Goal: Information Seeking & Learning: Learn about a topic

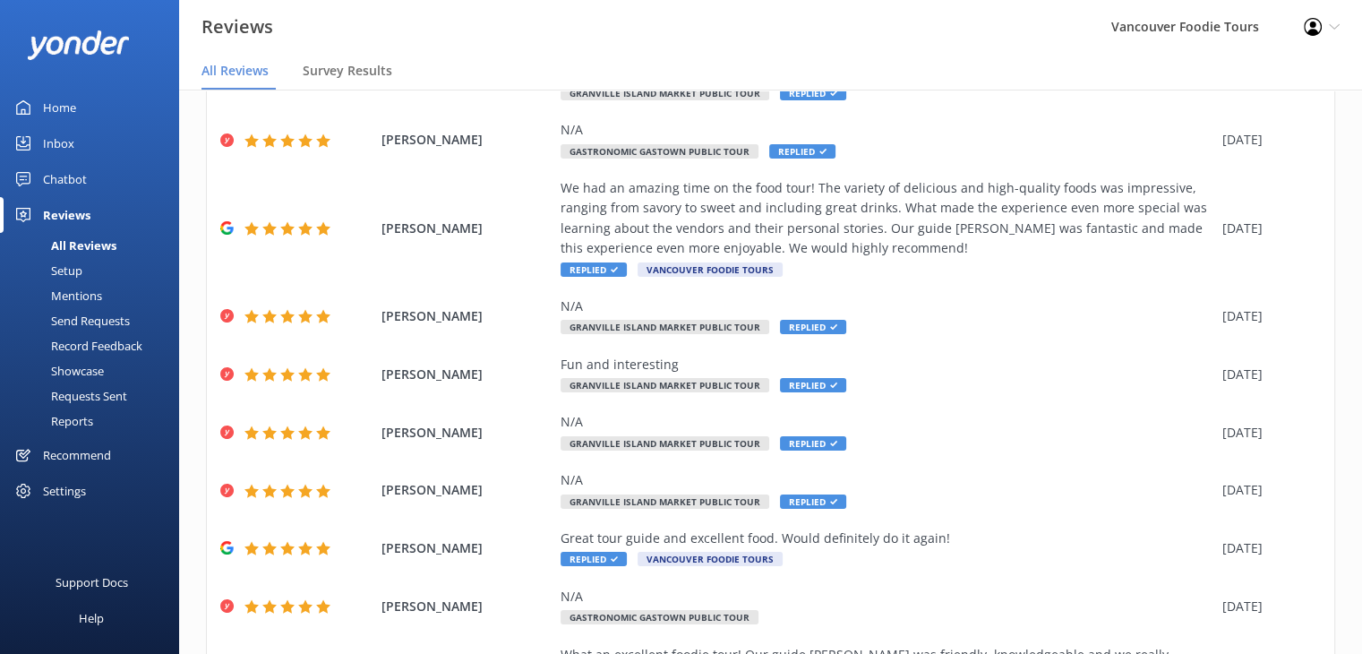
scroll to position [285, 0]
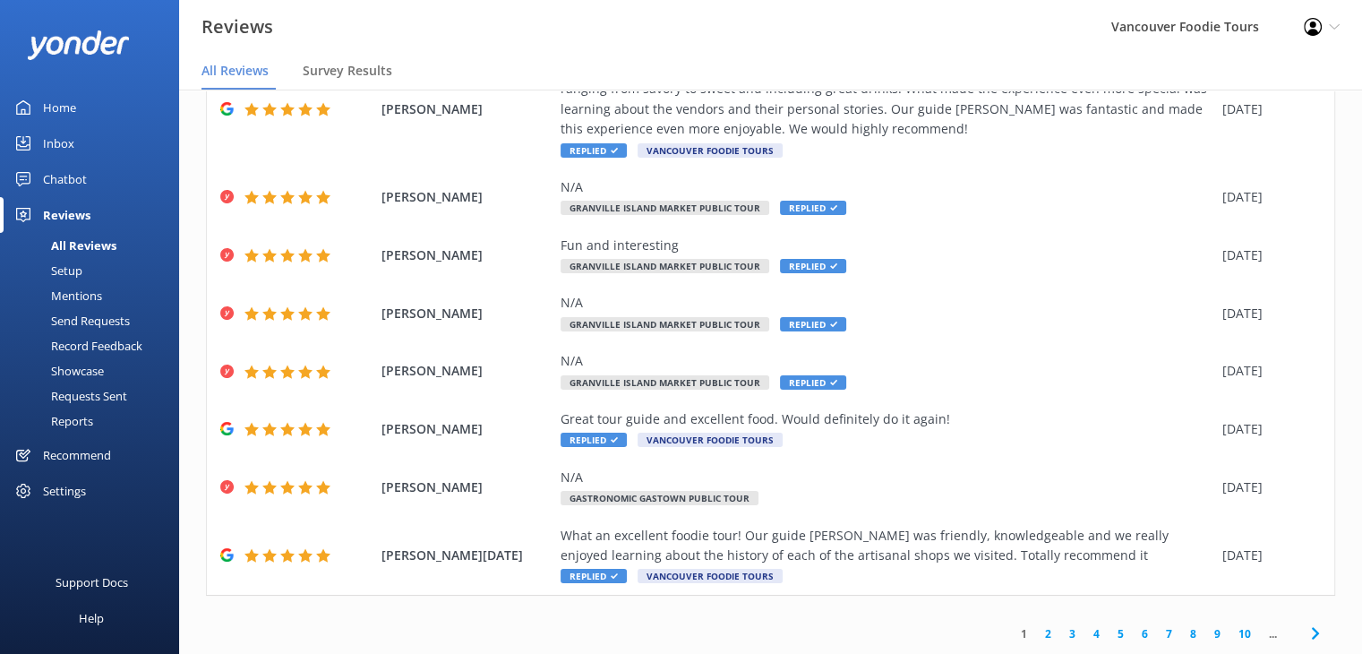
click at [1060, 635] on link "3" at bounding box center [1072, 633] width 24 height 17
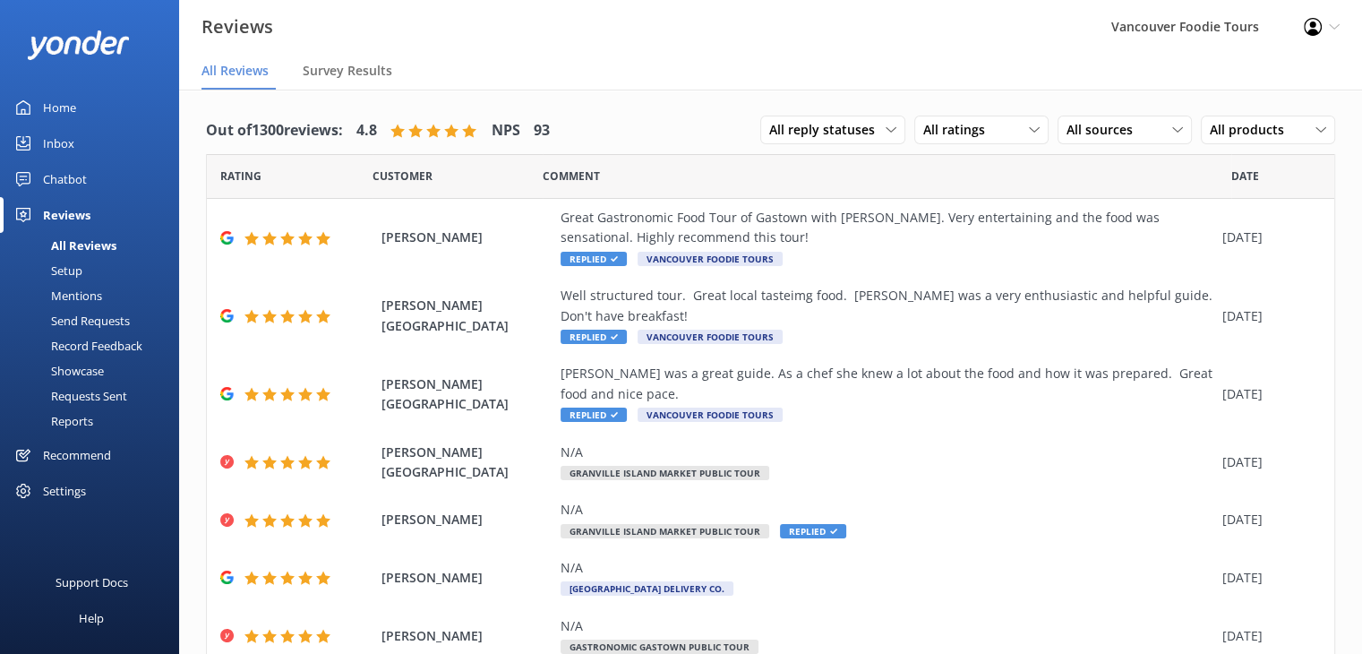
drag, startPoint x: 1347, startPoint y: 216, endPoint x: 1347, endPoint y: 578, distance: 362.7
click at [1347, 578] on div "Out of 1300 reviews: 4.8 NPS 93 All reply statuses All reply statuses Needs a r…" at bounding box center [770, 573] width 1183 height 967
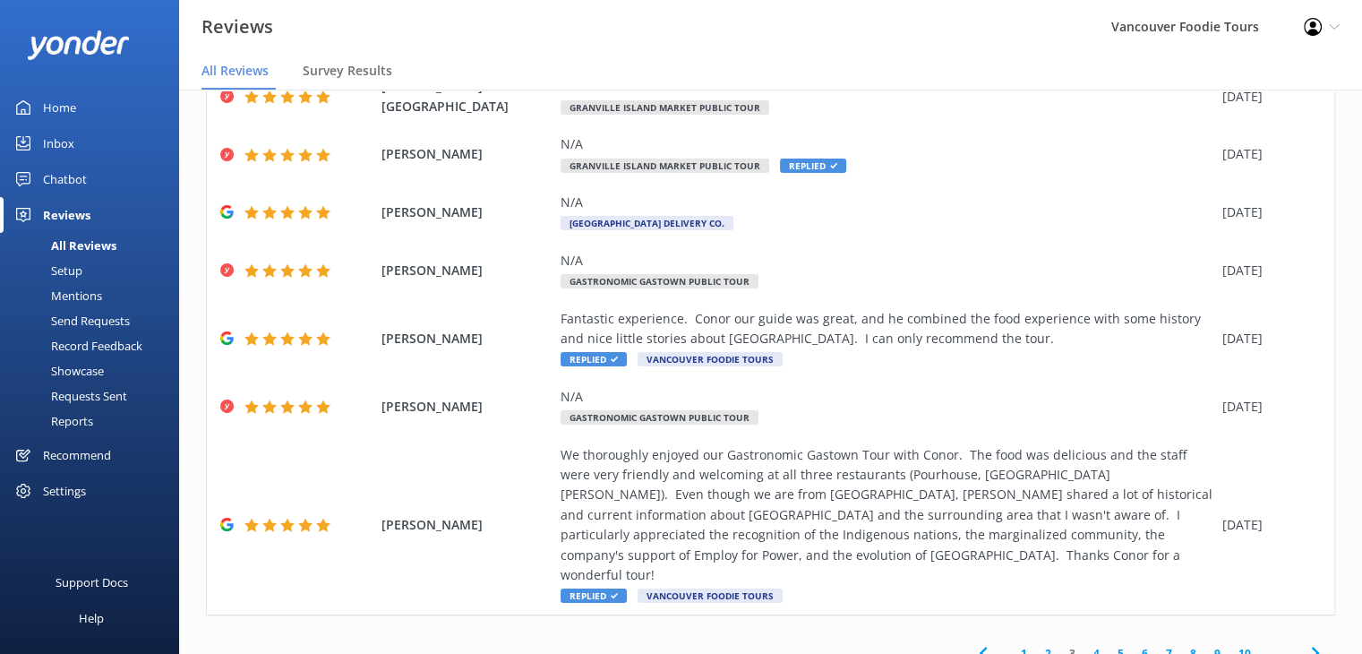
click at [1109, 645] on link "5" at bounding box center [1121, 653] width 24 height 17
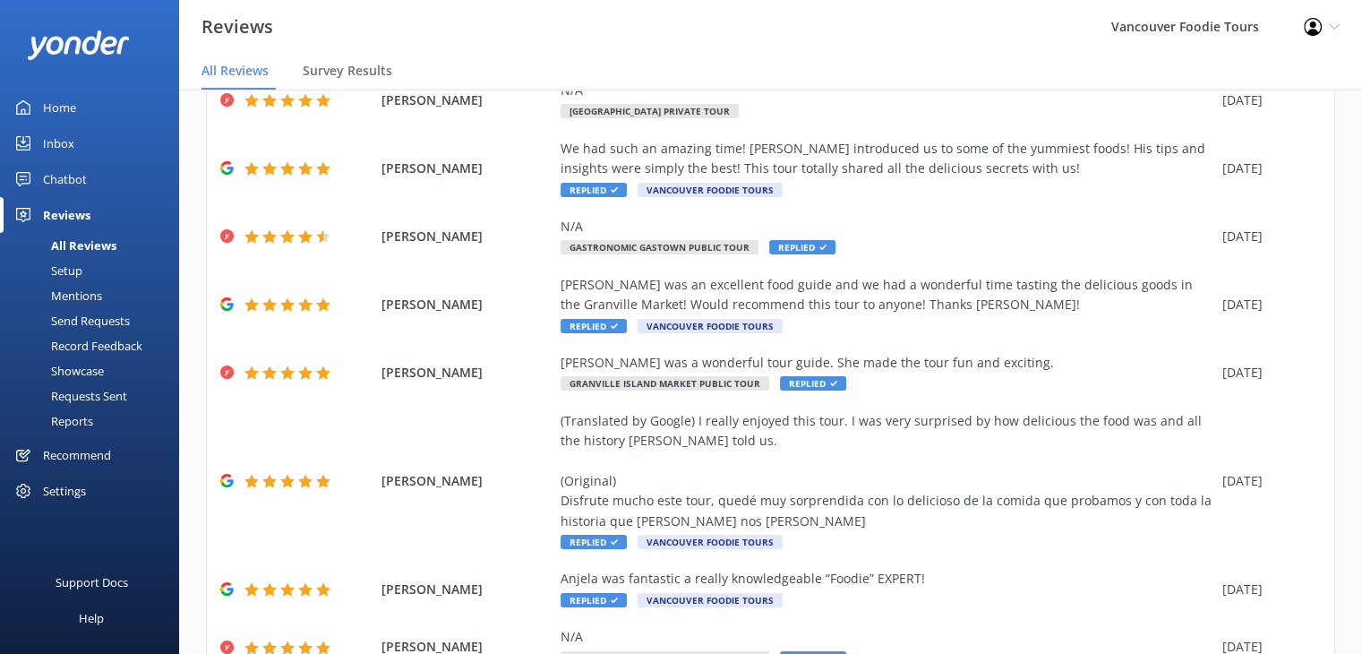
scroll to position [345, 0]
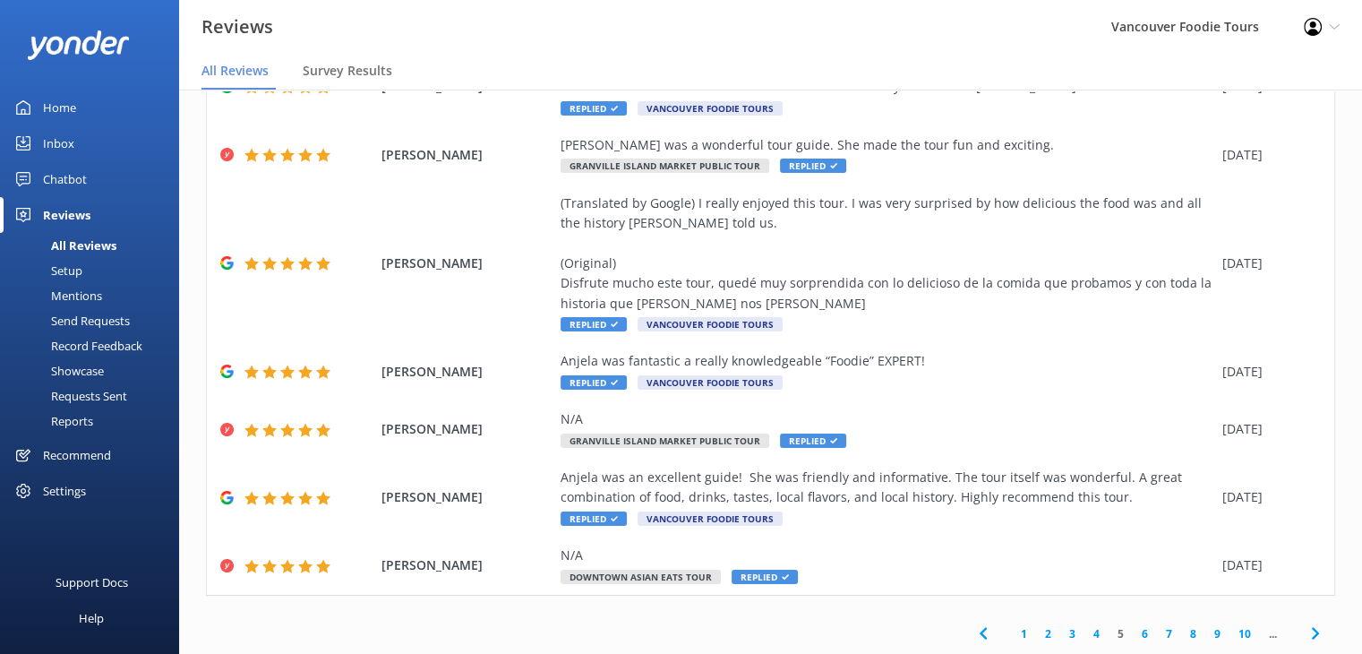
click at [1133, 639] on link "6" at bounding box center [1145, 633] width 24 height 17
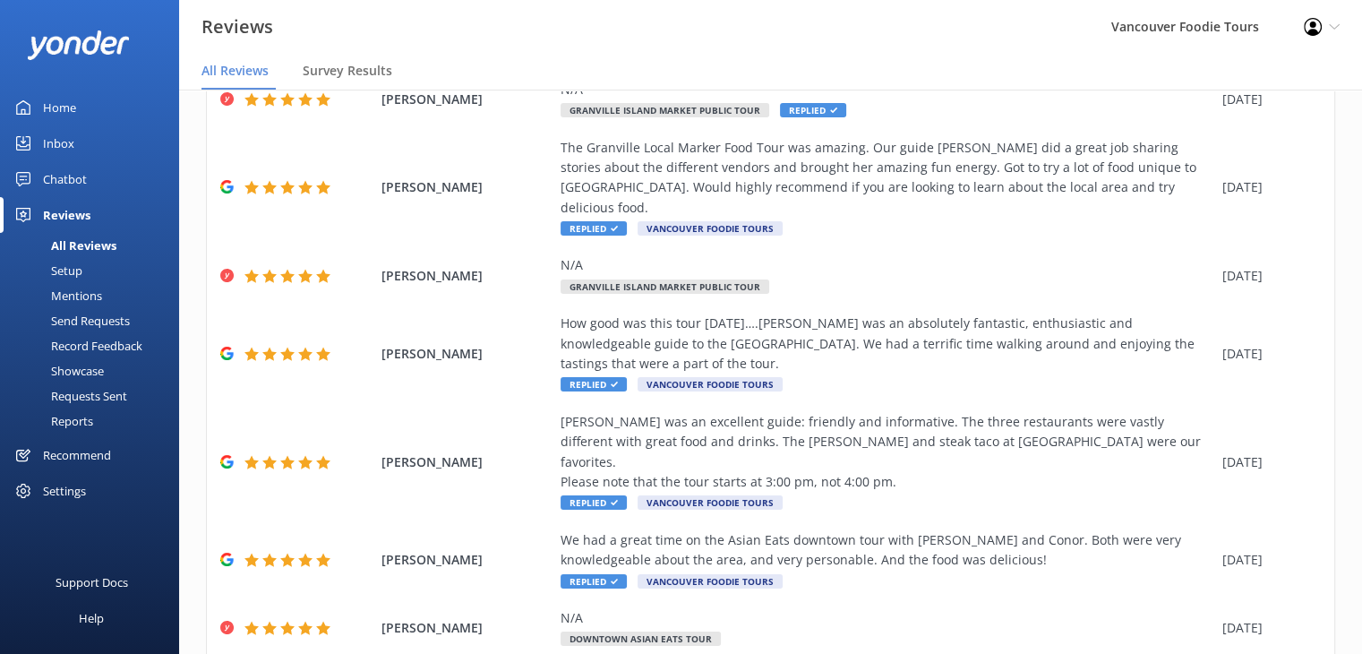
scroll to position [325, 0]
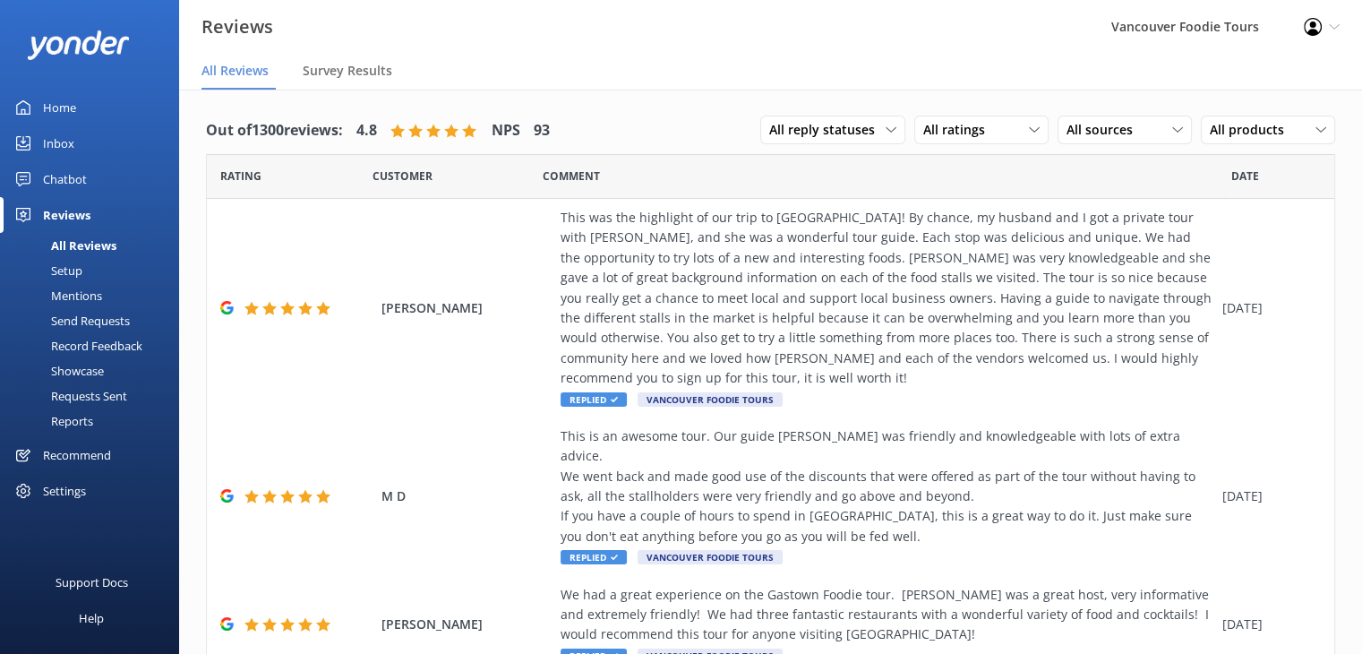
scroll to position [485, 0]
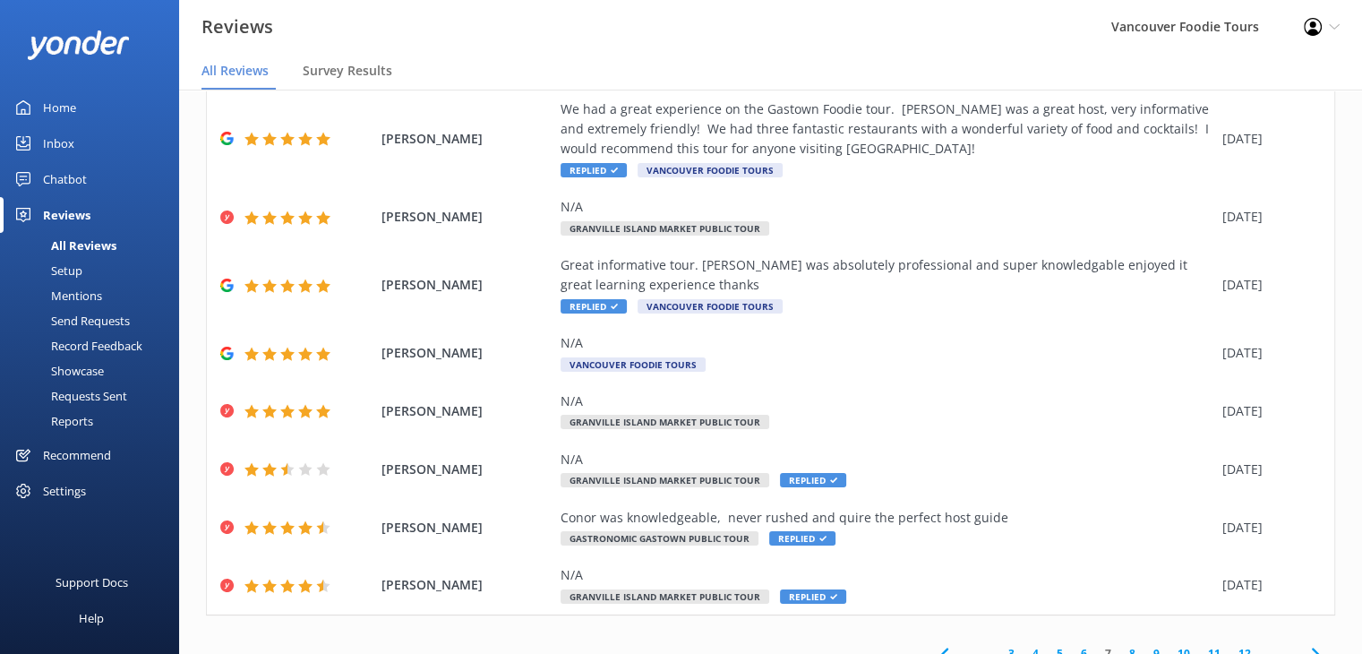
click at [1120, 645] on link "8" at bounding box center [1132, 653] width 24 height 17
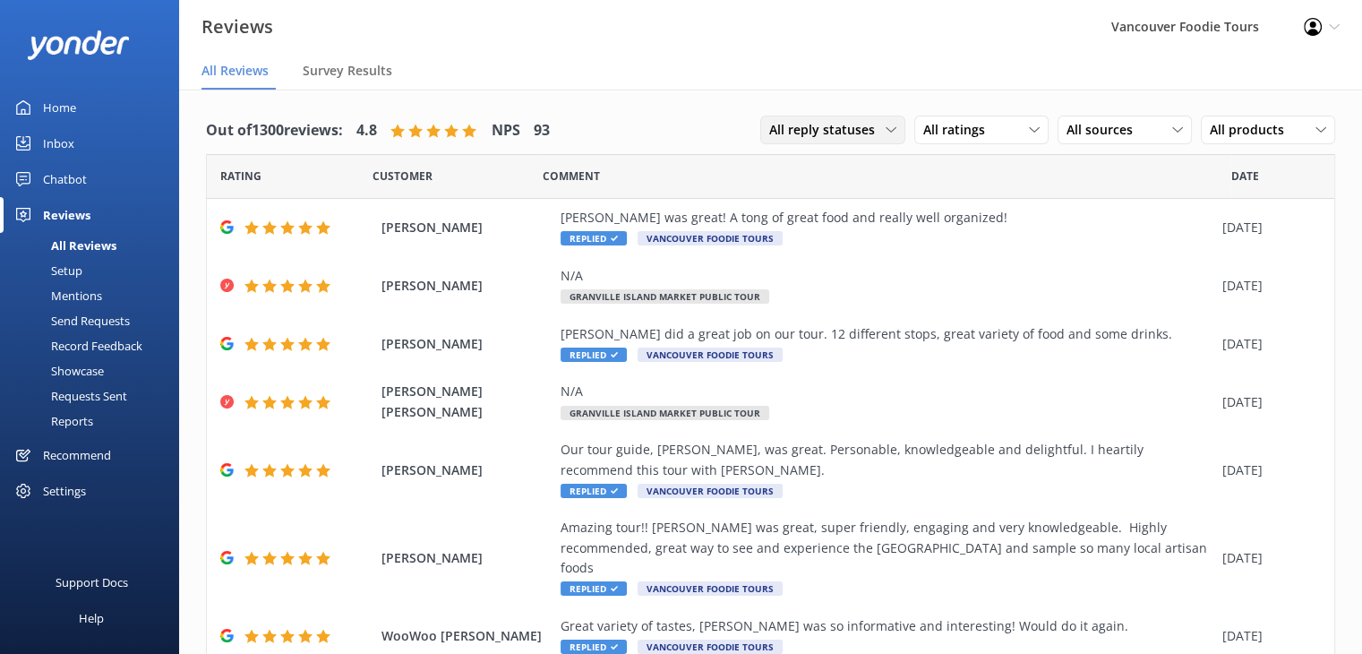
click at [820, 133] on span "All reply statuses" at bounding box center [827, 130] width 116 height 20
click at [819, 133] on span "All reply statuses" at bounding box center [827, 130] width 116 height 20
click at [957, 109] on div "All reply statuses All reply statuses Needs a reply Does not need reply All rat…" at bounding box center [1047, 130] width 575 height 47
click at [955, 122] on span "All ratings" at bounding box center [959, 130] width 73 height 20
click at [948, 198] on div "Promoters" at bounding box center [980, 203] width 81 height 18
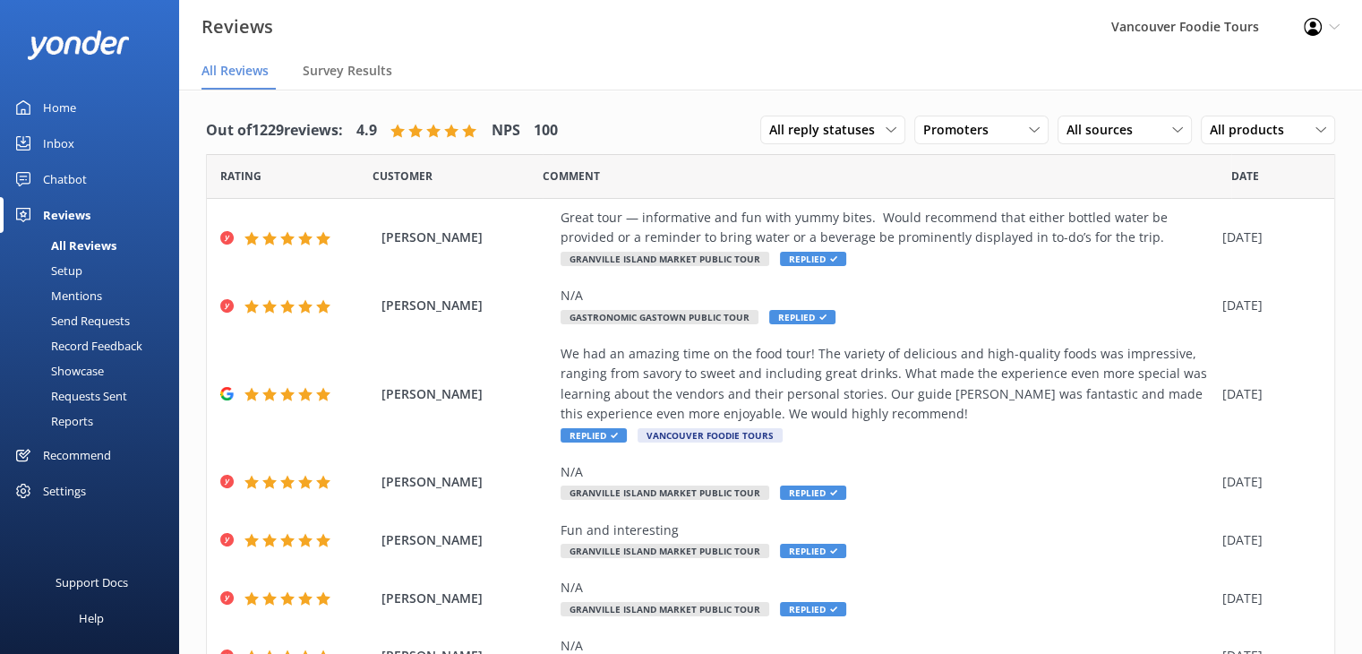
click at [694, 130] on div "Out of 1229 reviews: 4.9 NPS 100 All reply statuses All reply statuses Needs a …" at bounding box center [770, 130] width 1129 height 47
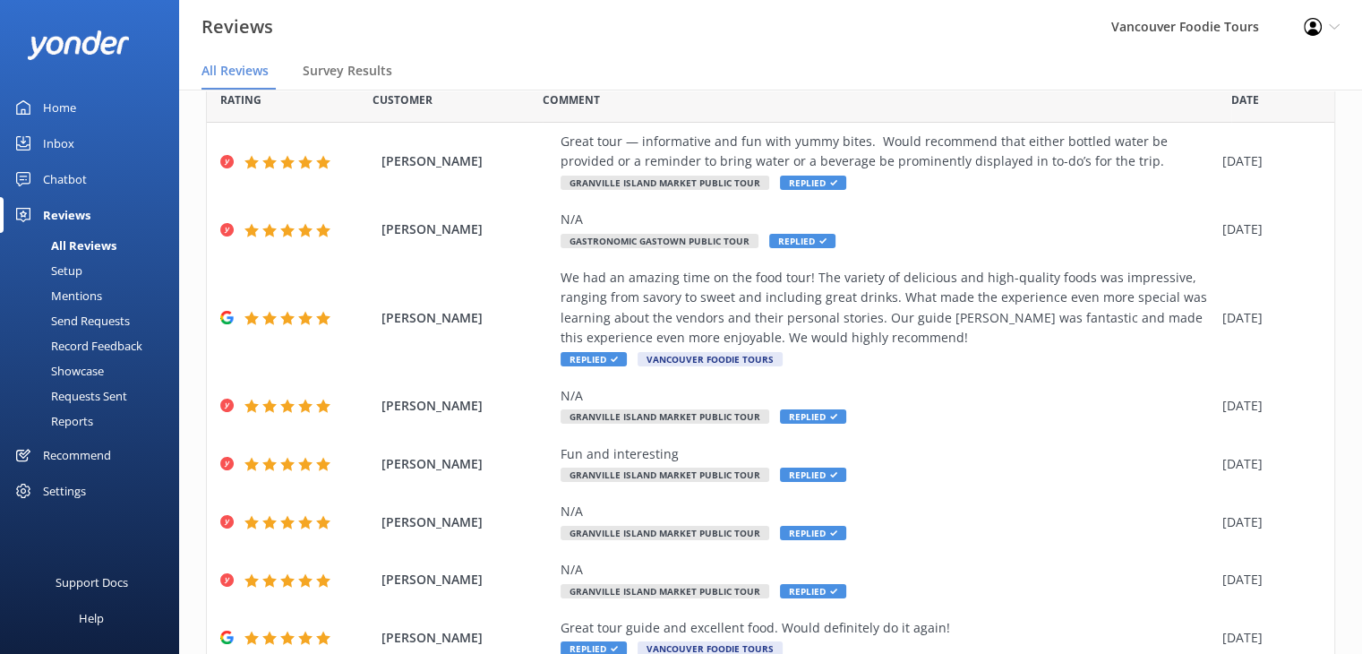
scroll to position [285, 0]
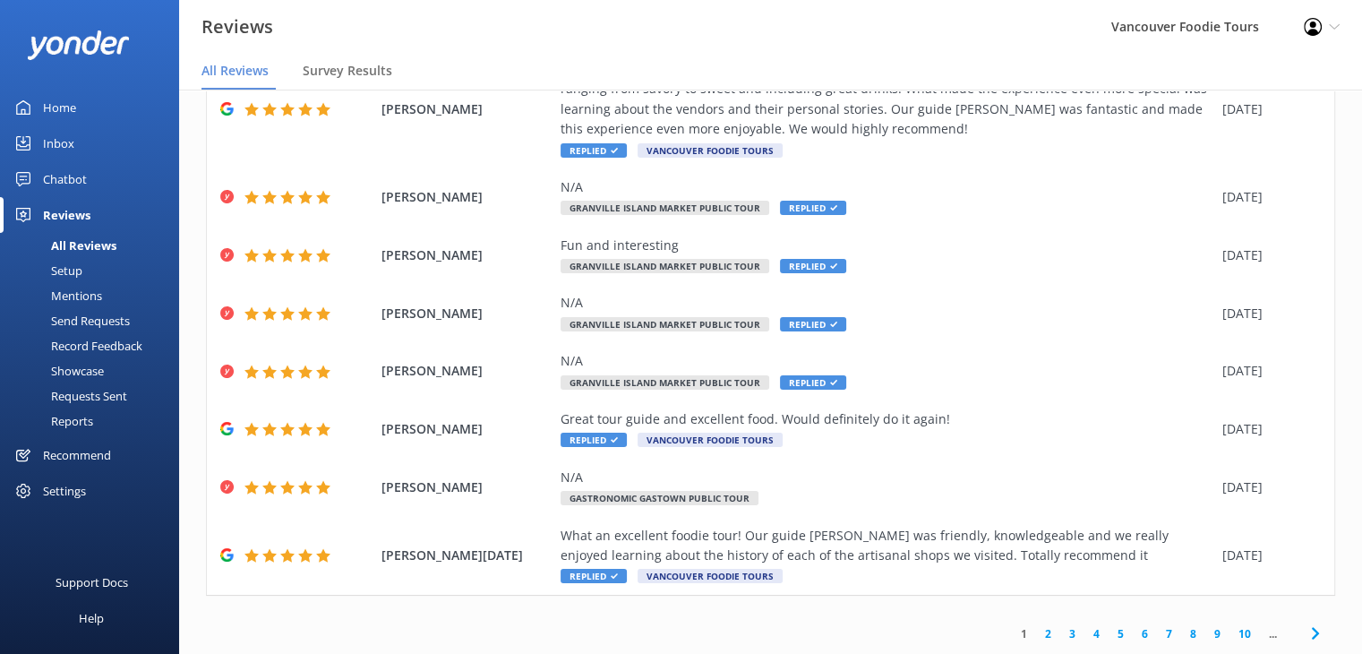
click at [1109, 636] on link "5" at bounding box center [1121, 633] width 24 height 17
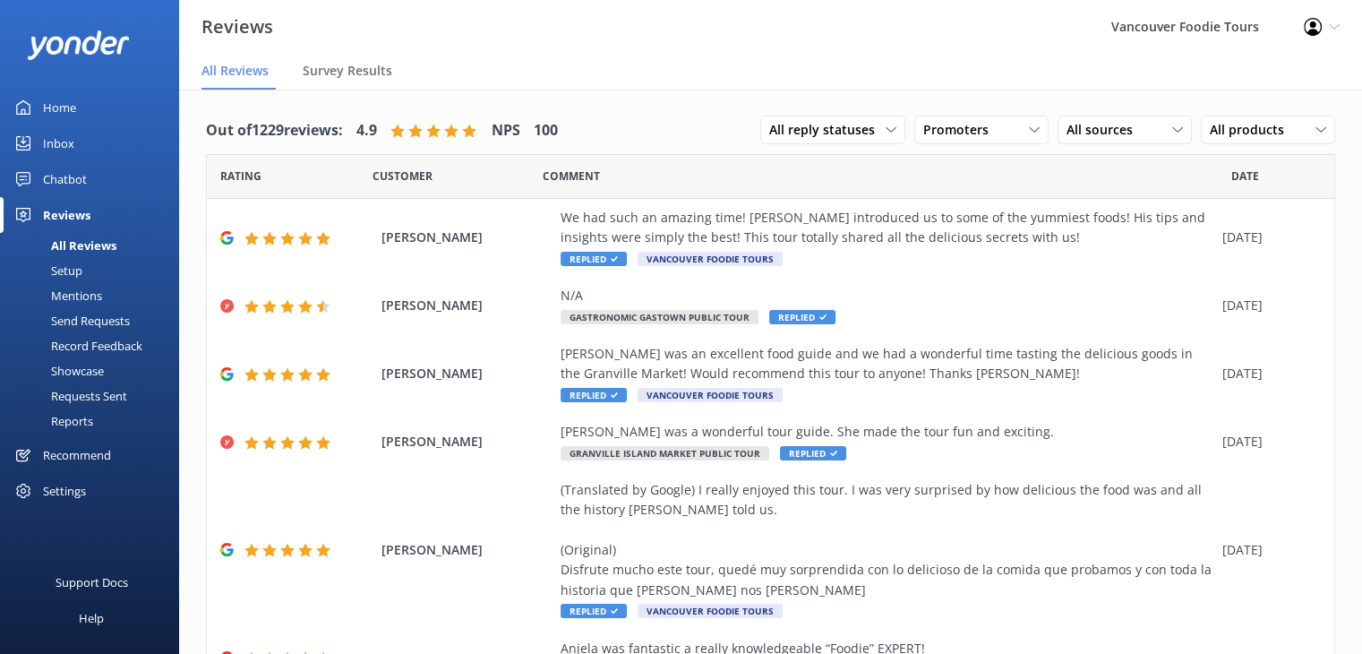
scroll to position [345, 0]
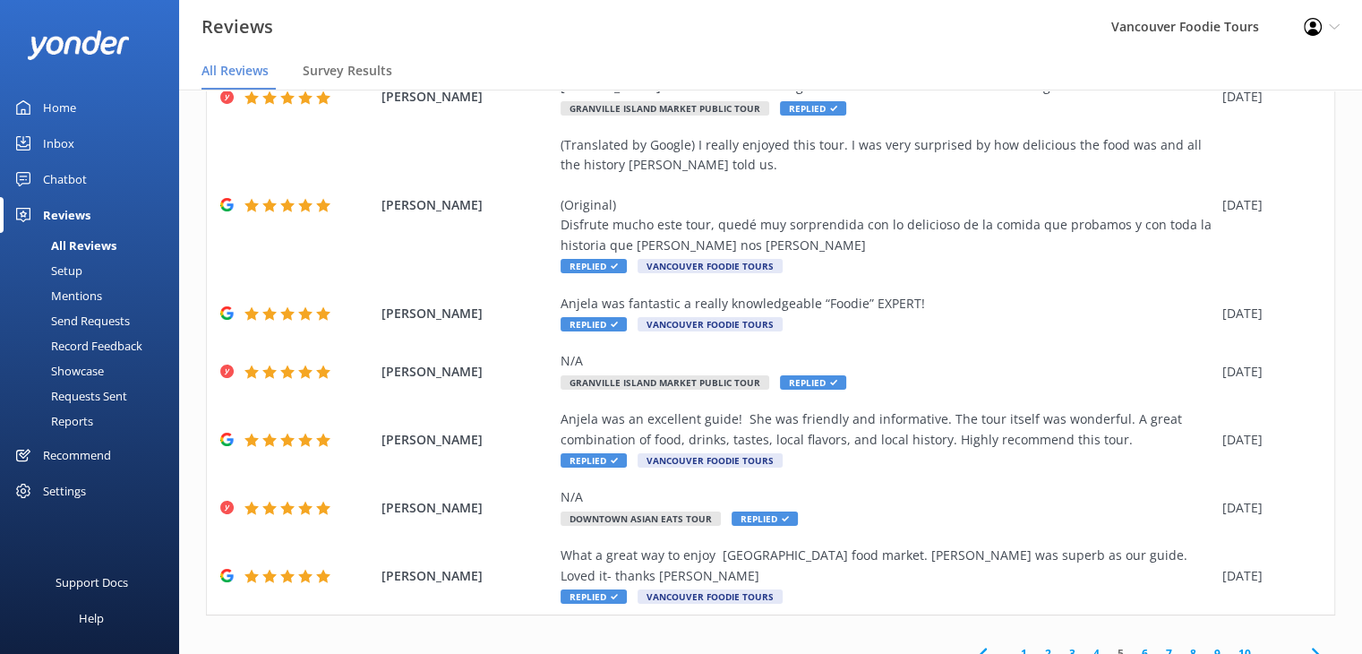
click at [1181, 645] on link "8" at bounding box center [1193, 653] width 24 height 17
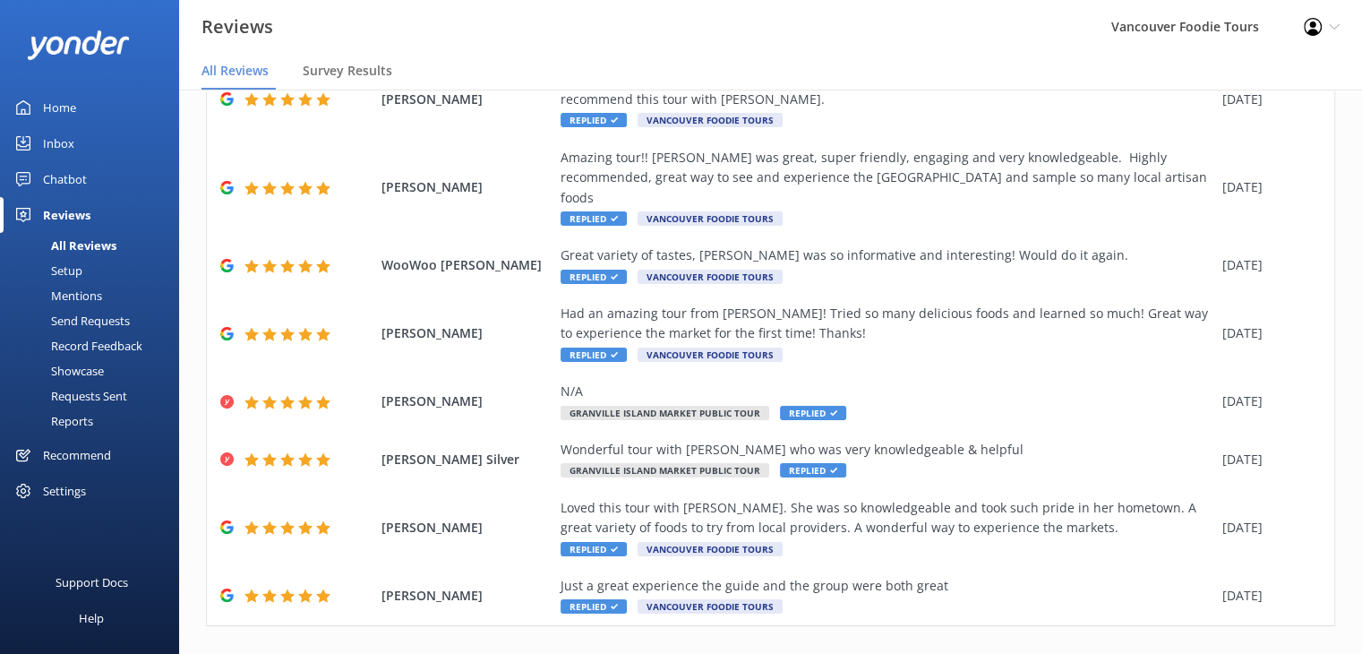
scroll to position [265, 0]
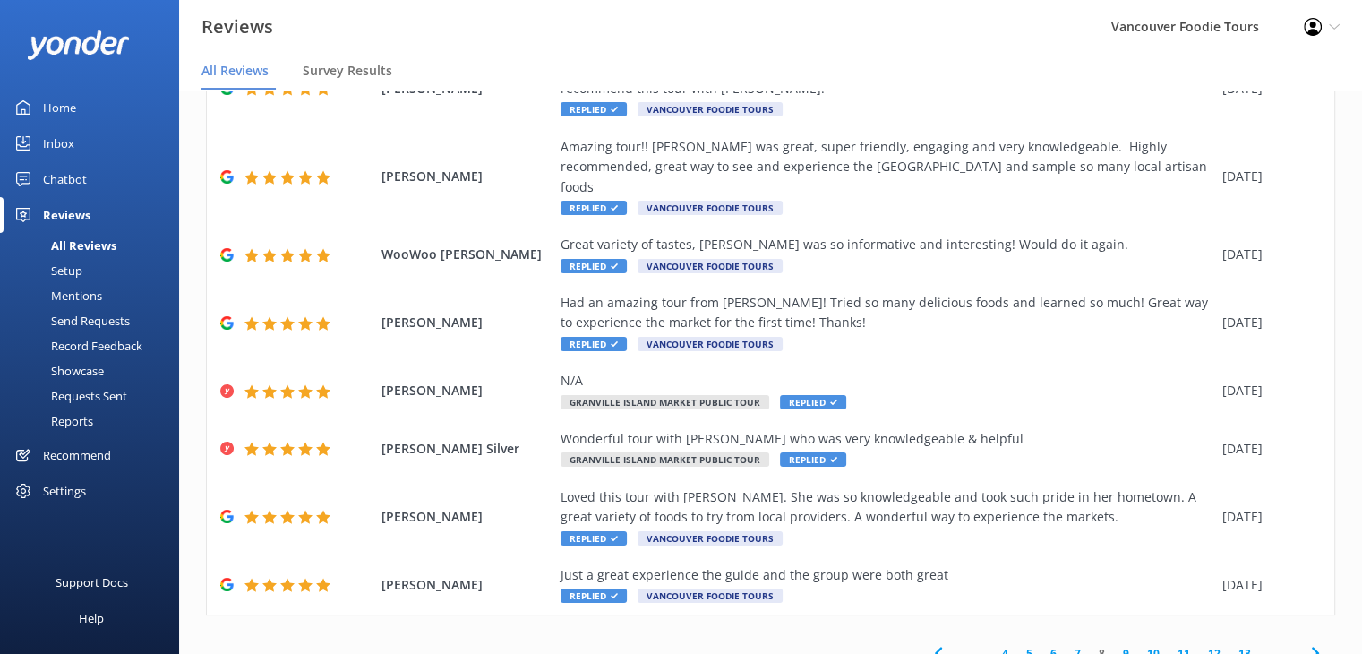
click at [1066, 645] on link "7" at bounding box center [1078, 653] width 24 height 17
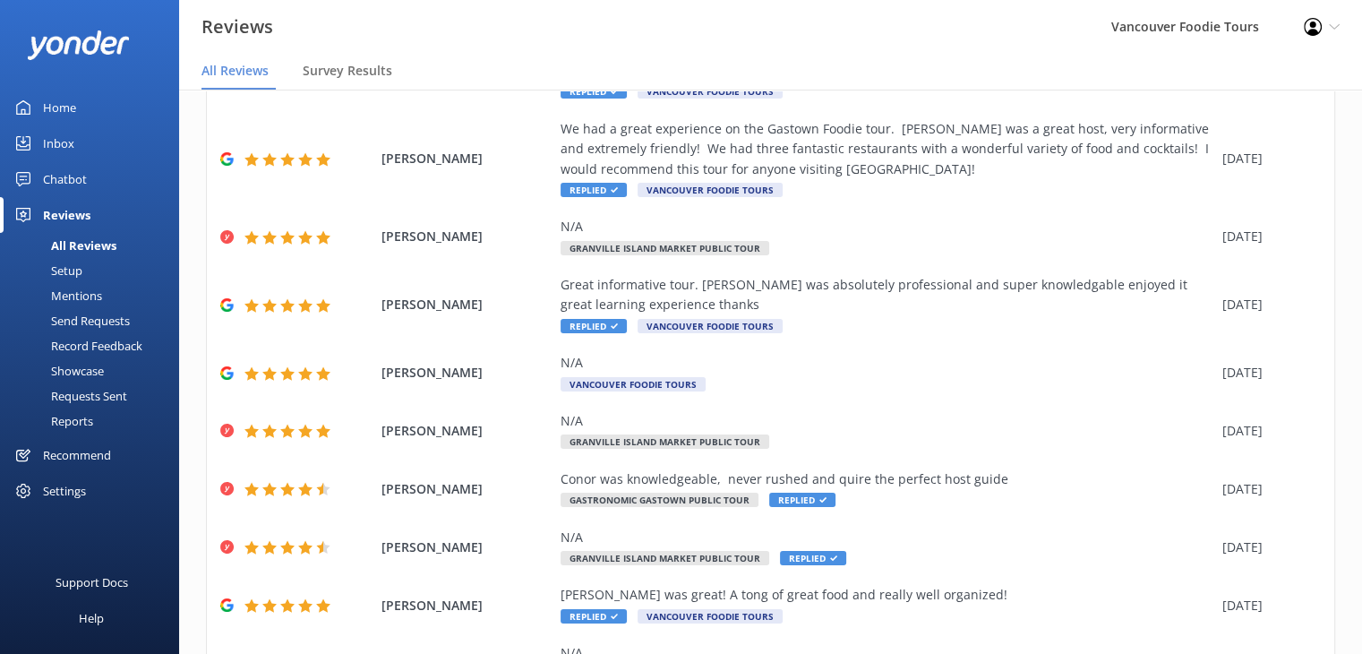
scroll to position [325, 0]
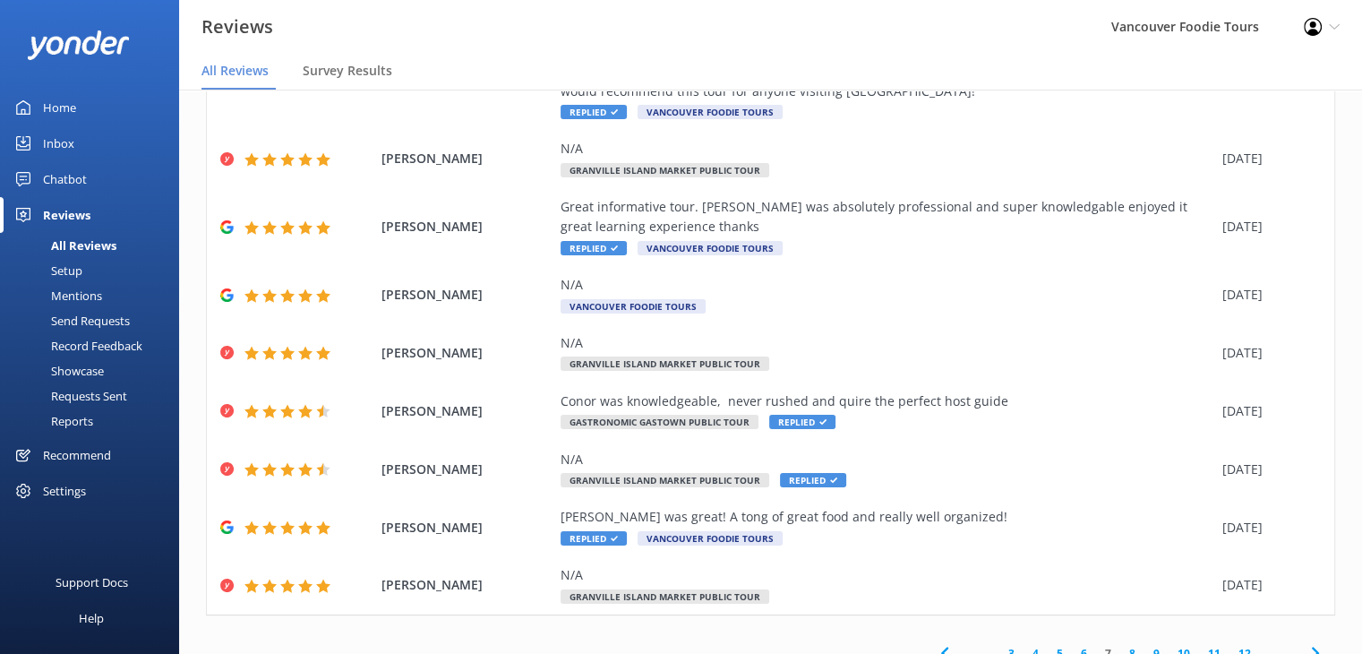
click at [1072, 645] on link "6" at bounding box center [1084, 653] width 24 height 17
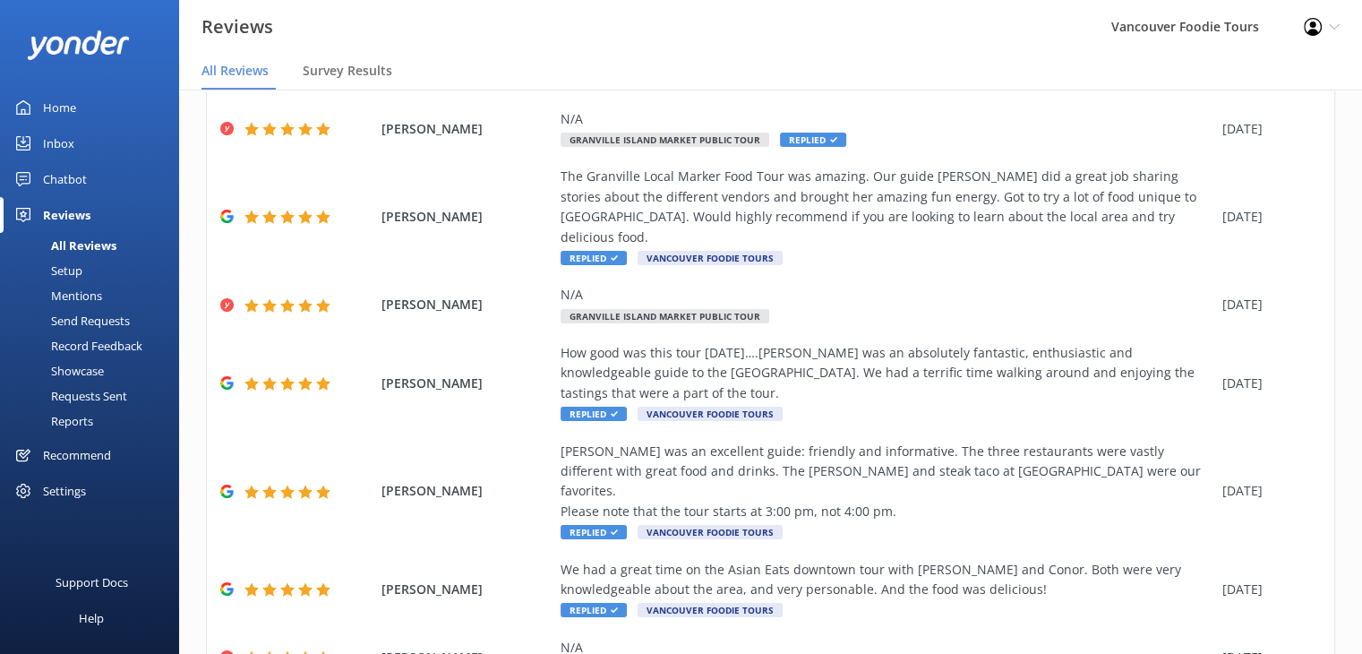
scroll to position [213, 0]
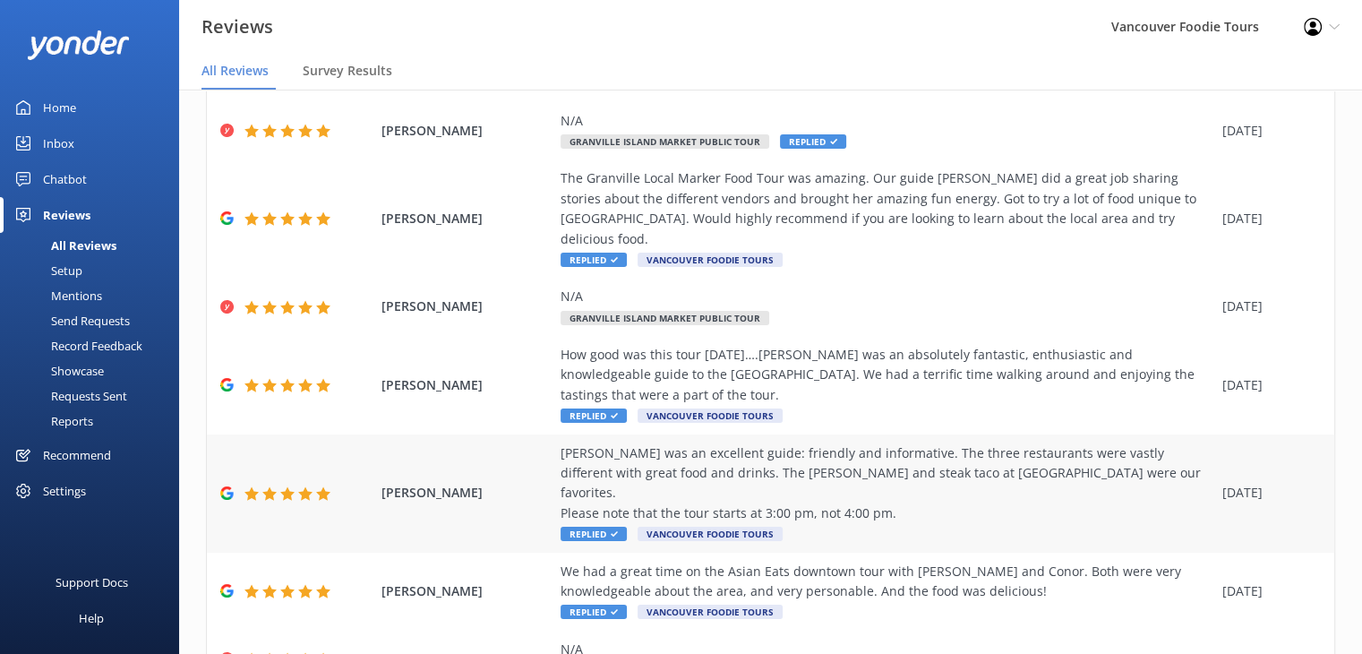
click at [967, 458] on div "[PERSON_NAME] was an excellent guide: friendly and informative. The three resta…" at bounding box center [887, 483] width 653 height 81
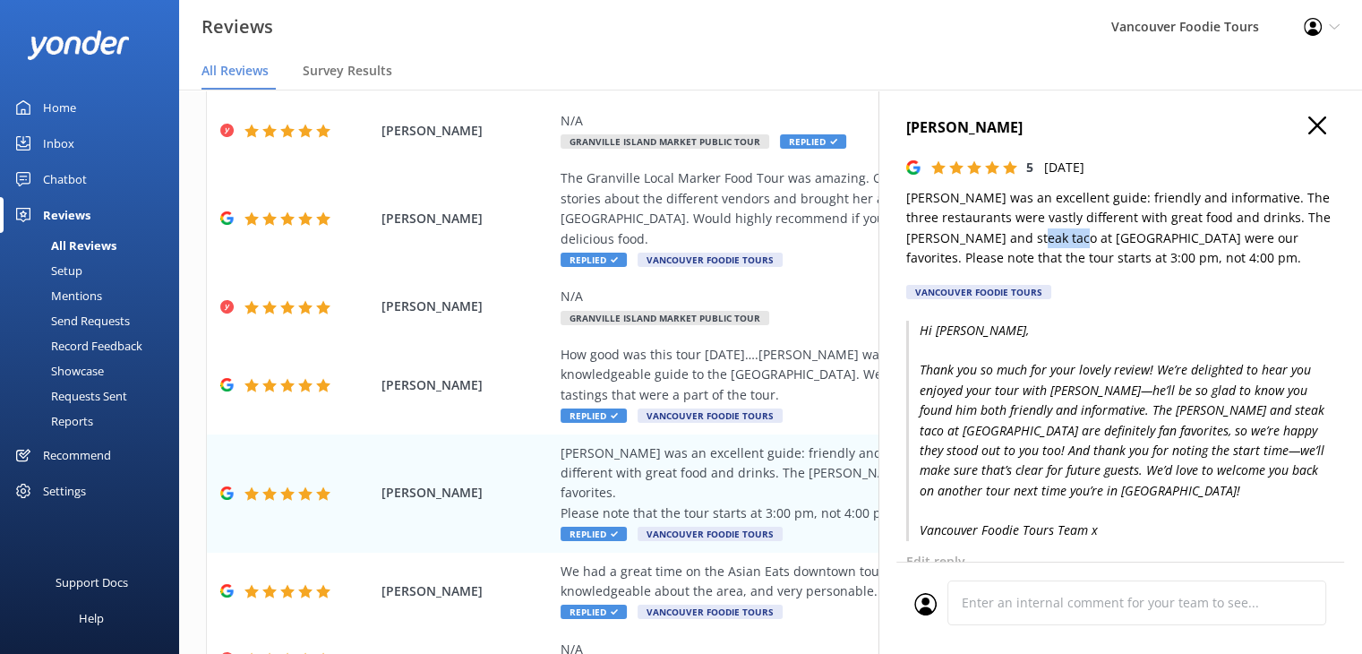
drag, startPoint x: 1118, startPoint y: 241, endPoint x: 1075, endPoint y: 240, distance: 43.9
click at [1075, 240] on p "[PERSON_NAME] was an excellent guide: friendly and informative. The three resta…" at bounding box center [1120, 228] width 429 height 81
click at [1308, 127] on icon "button" at bounding box center [1317, 125] width 18 height 18
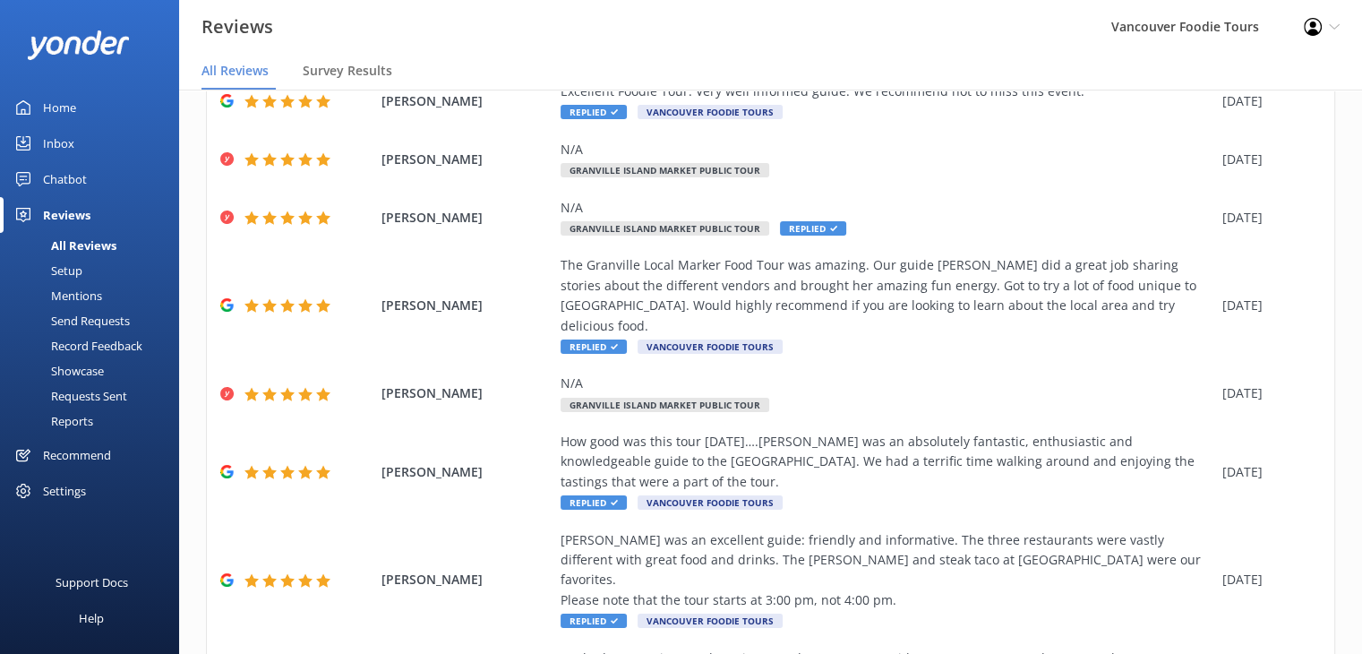
scroll to position [485, 0]
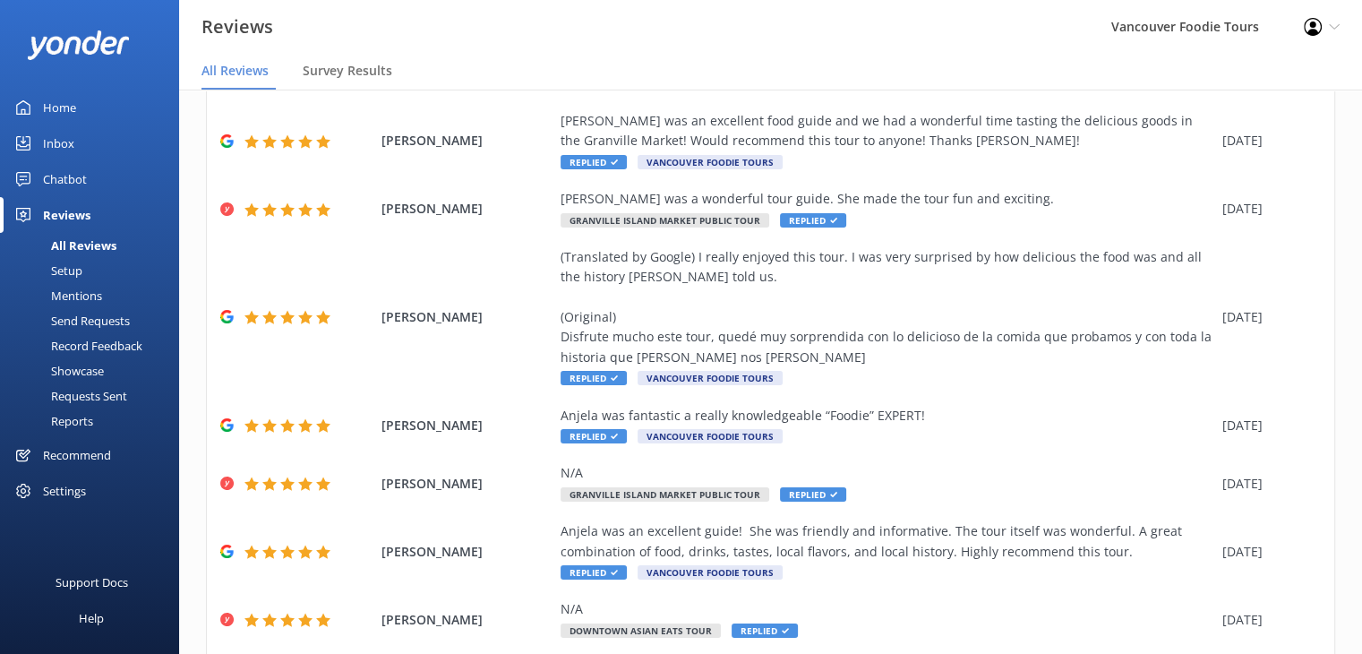
scroll to position [345, 0]
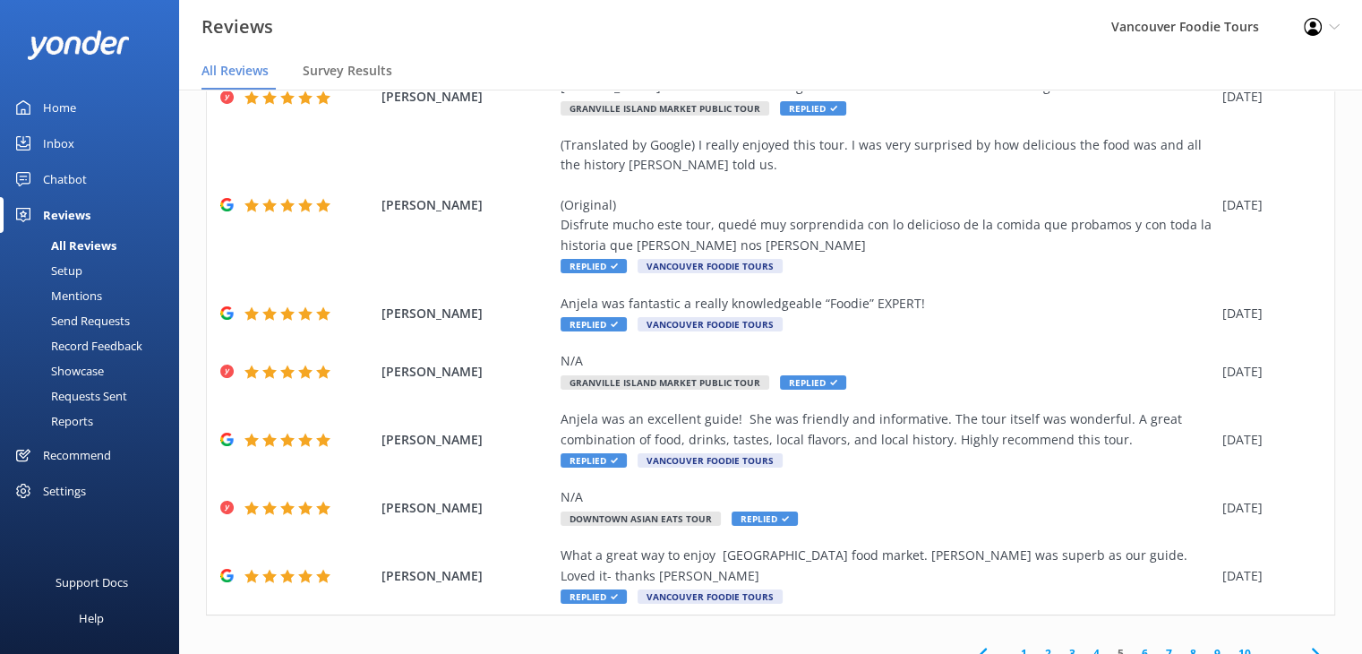
click at [1087, 645] on link "4" at bounding box center [1096, 653] width 24 height 17
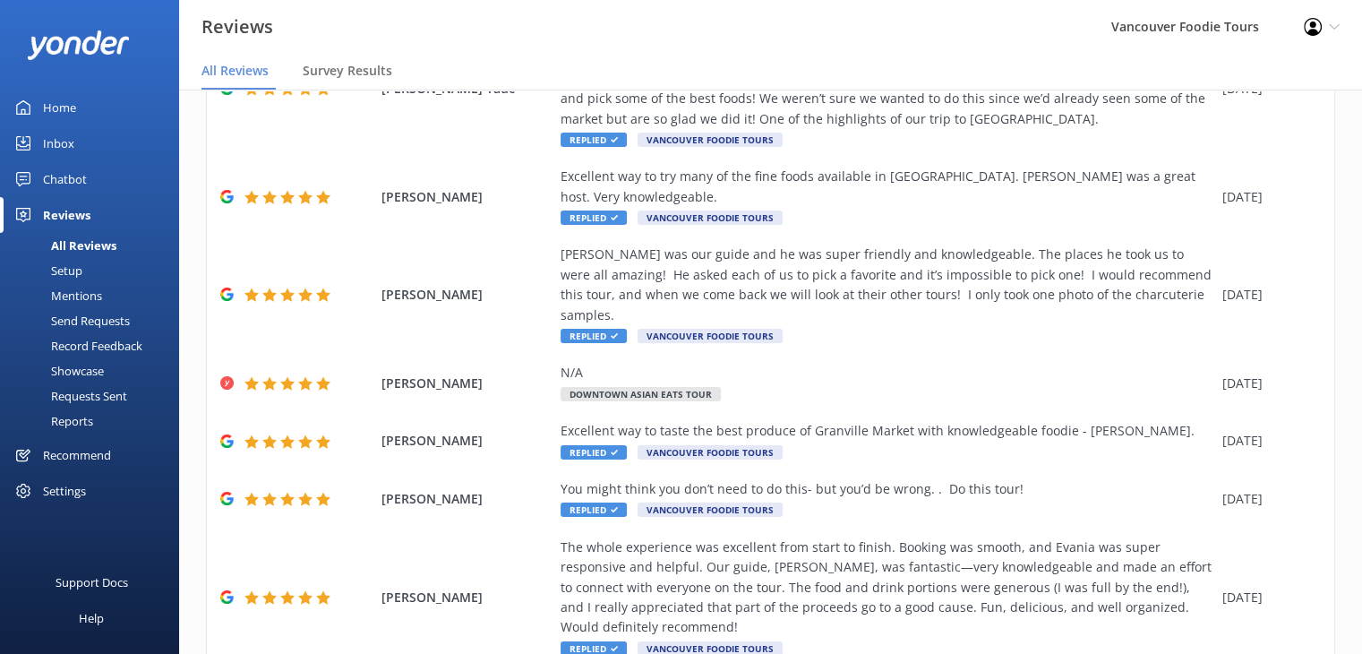
scroll to position [425, 0]
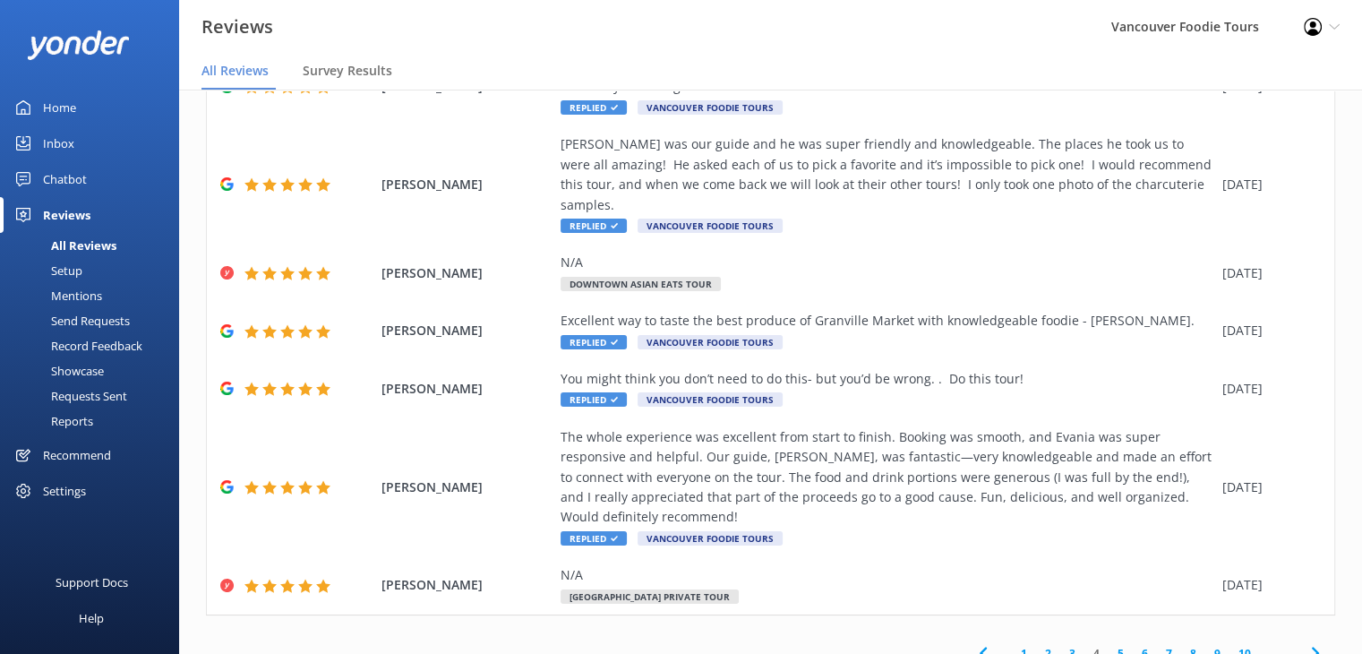
click at [1061, 645] on link "3" at bounding box center [1072, 653] width 24 height 17
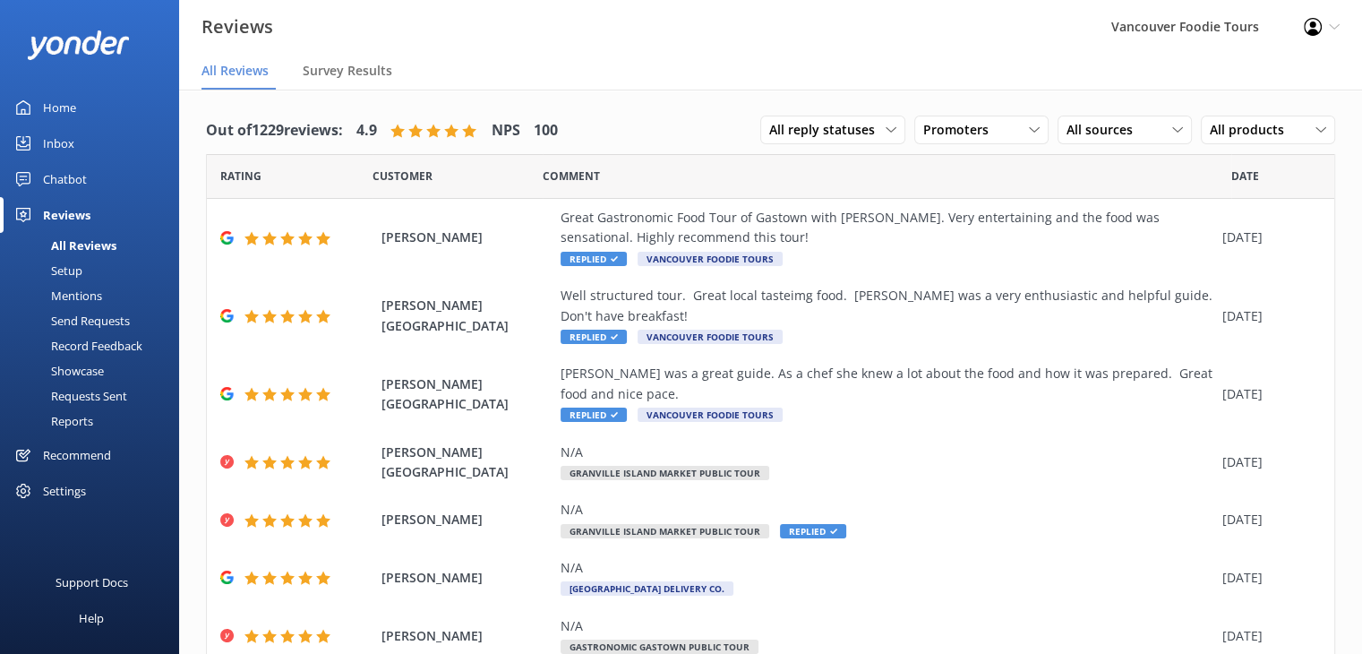
scroll to position [365, 0]
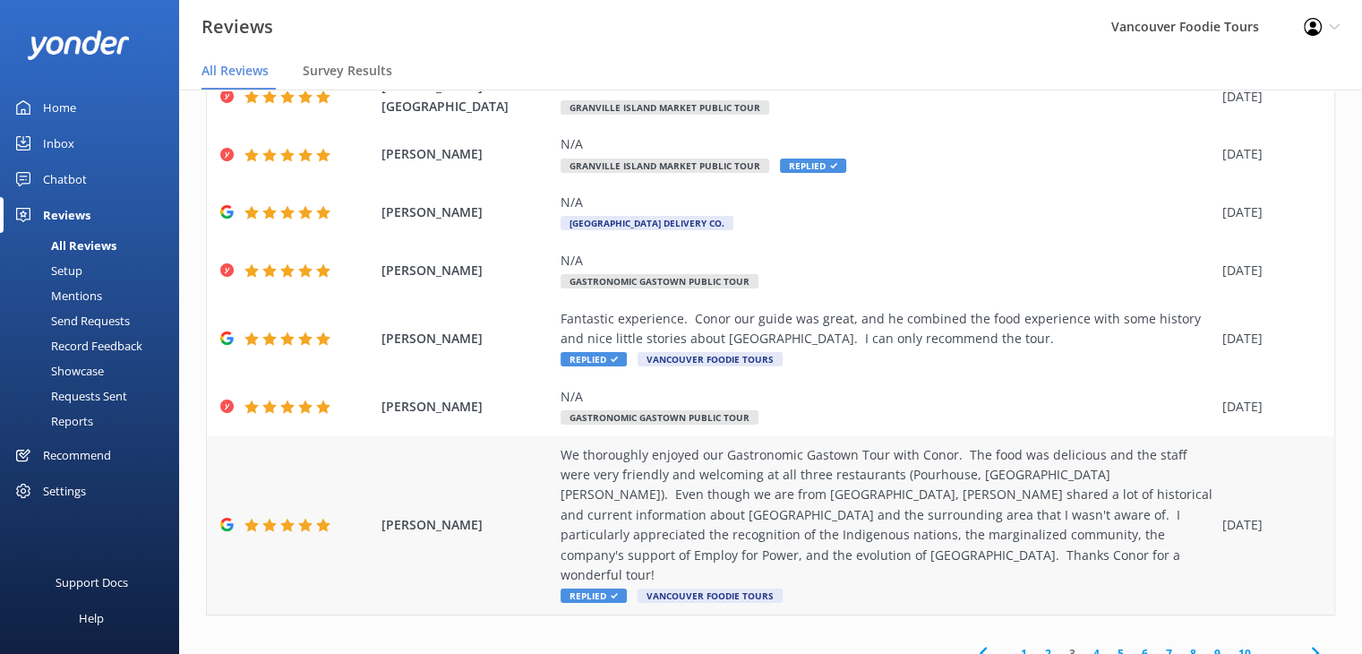
click at [1010, 472] on div "We thoroughly enjoyed our Gastronomic Gastown Tour with Conor. The food was del…" at bounding box center [887, 515] width 653 height 141
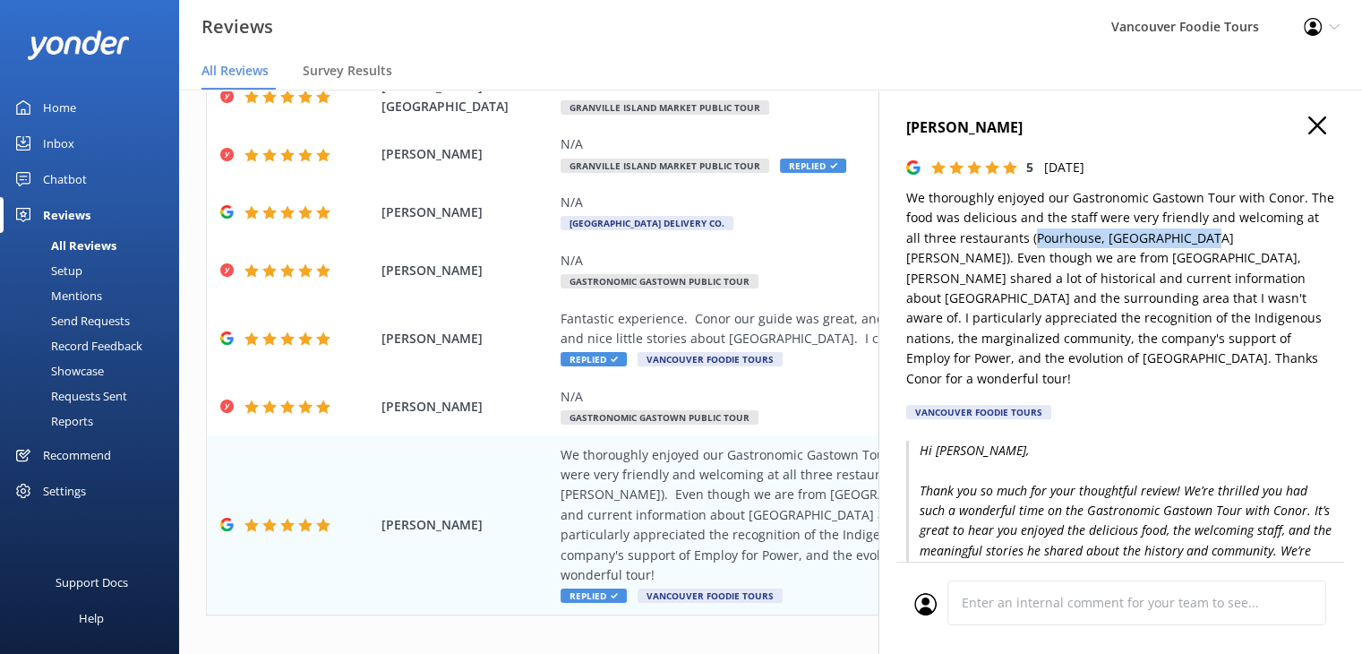
drag, startPoint x: 1046, startPoint y: 244, endPoint x: 1218, endPoint y: 240, distance: 172.0
click at [1218, 240] on p "We thoroughly enjoyed our Gastronomic Gastown Tour with Conor. The food was del…" at bounding box center [1120, 288] width 429 height 201
click at [1176, 241] on p "We thoroughly enjoyed our Gastronomic Gastown Tour with Conor. The food was del…" at bounding box center [1120, 288] width 429 height 201
drag, startPoint x: 1110, startPoint y: 237, endPoint x: 1046, endPoint y: 241, distance: 64.6
click at [1046, 241] on p "We thoroughly enjoyed our Gastronomic Gastown Tour with Conor. The food was del…" at bounding box center [1120, 288] width 429 height 201
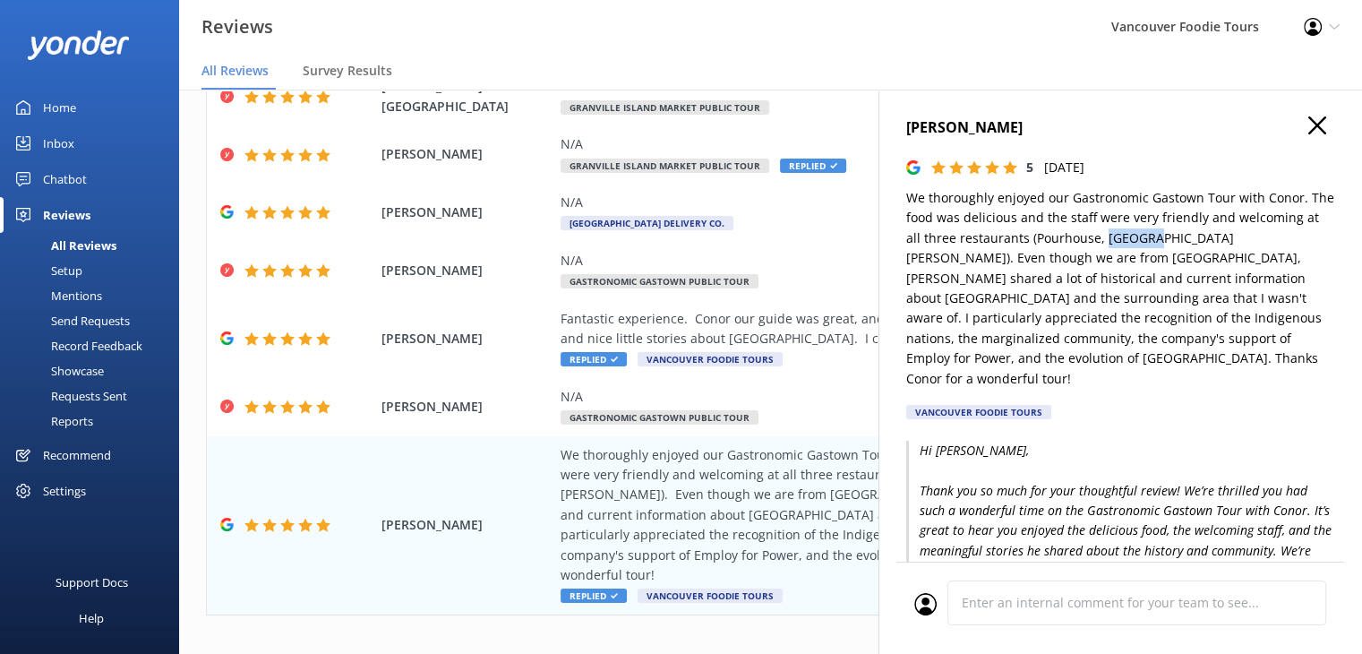
drag, startPoint x: 1118, startPoint y: 246, endPoint x: 1168, endPoint y: 234, distance: 51.7
click at [1168, 234] on p "We thoroughly enjoyed our Gastronomic Gastown Tour with Conor. The food was del…" at bounding box center [1120, 288] width 429 height 201
drag, startPoint x: 1193, startPoint y: 241, endPoint x: 1216, endPoint y: 241, distance: 23.3
click at [1216, 241] on p "We thoroughly enjoyed our Gastronomic Gastown Tour with Conor. The food was del…" at bounding box center [1120, 288] width 429 height 201
click at [1308, 126] on icon "button" at bounding box center [1317, 125] width 18 height 18
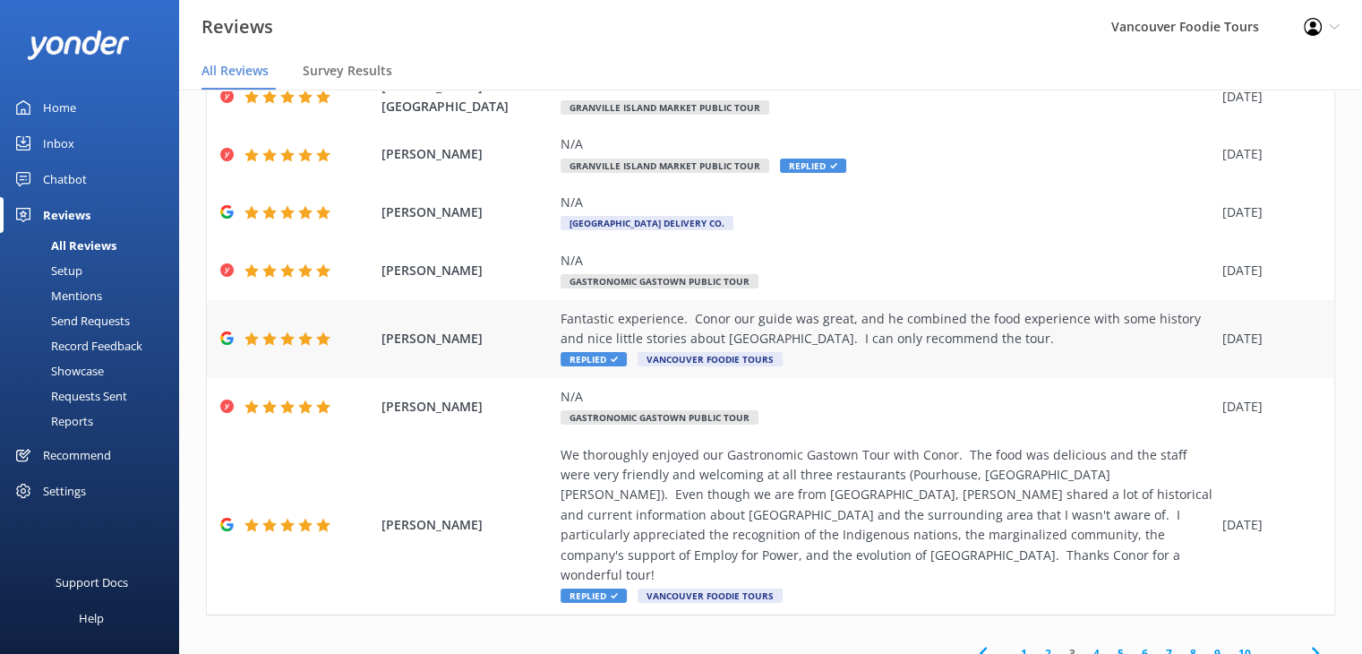
click at [944, 309] on div "Fantastic experience. Conor our guide was great, and he combined the food exper…" at bounding box center [887, 329] width 653 height 40
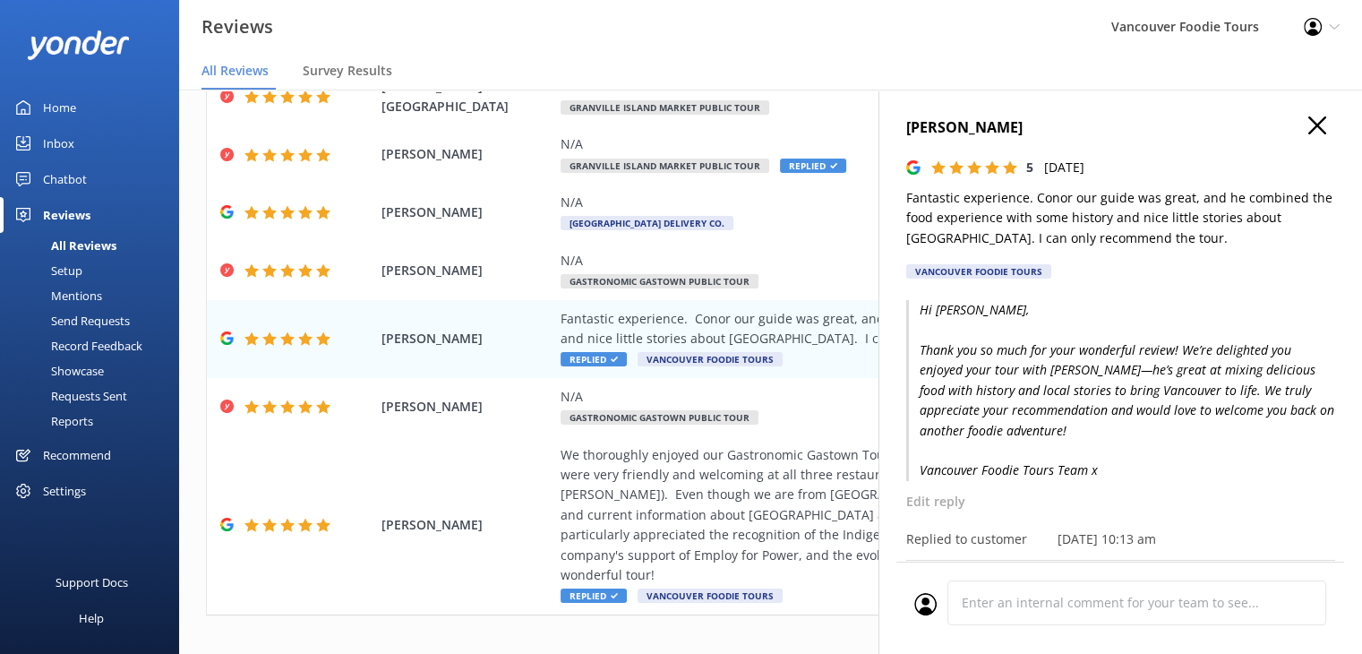
click at [1318, 129] on h4 "[PERSON_NAME]" at bounding box center [1120, 127] width 429 height 23
click at [1300, 137] on h4 "[PERSON_NAME]" at bounding box center [1120, 127] width 429 height 23
click at [1308, 124] on use "button" at bounding box center [1317, 125] width 18 height 18
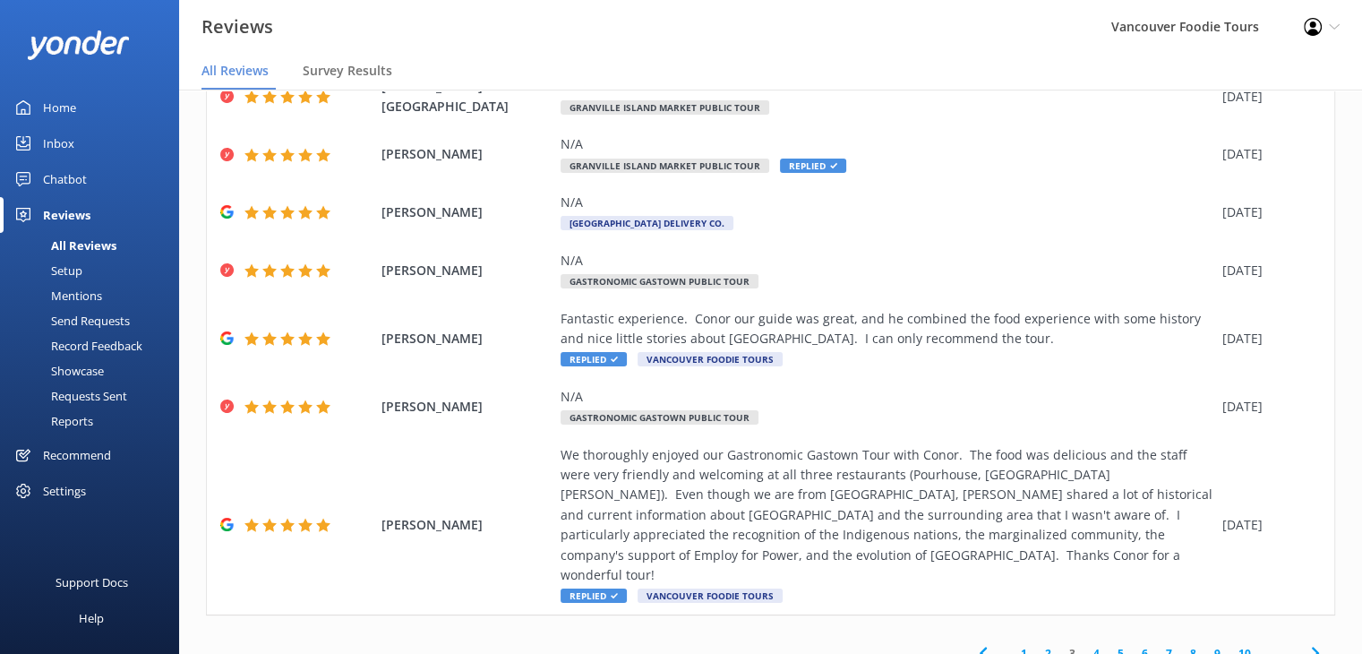
click at [1036, 645] on link "2" at bounding box center [1048, 653] width 24 height 17
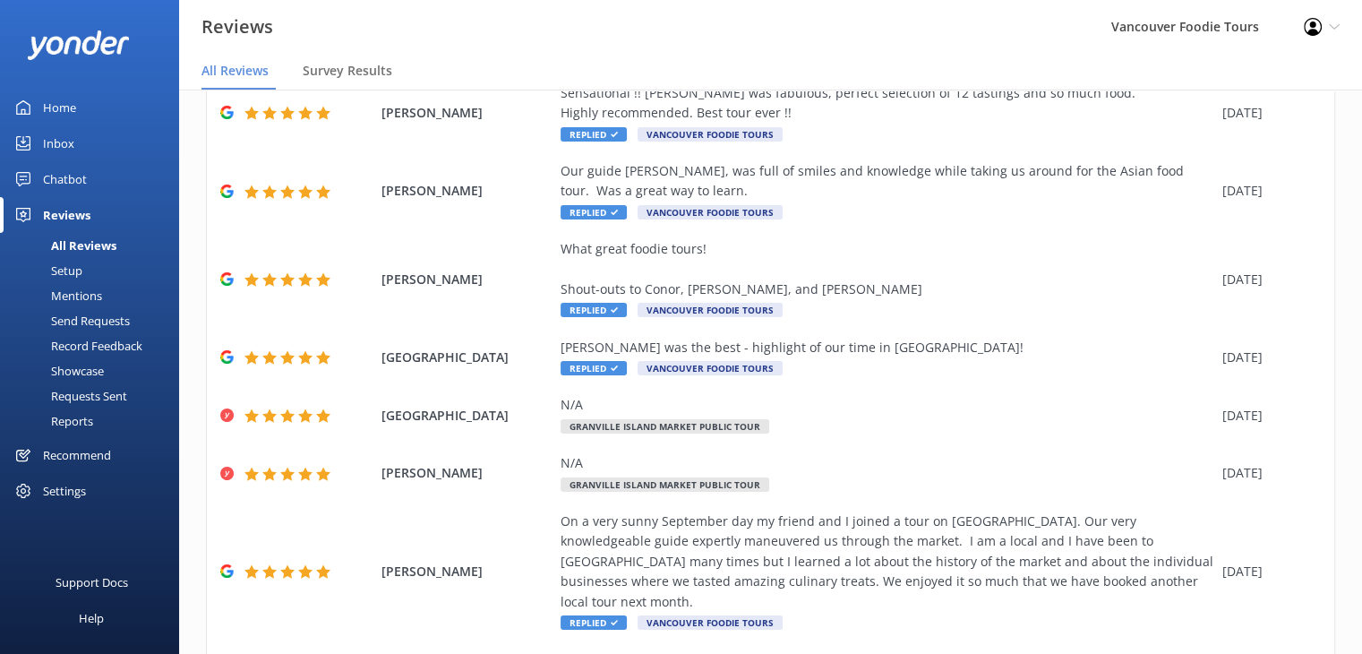
scroll to position [325, 0]
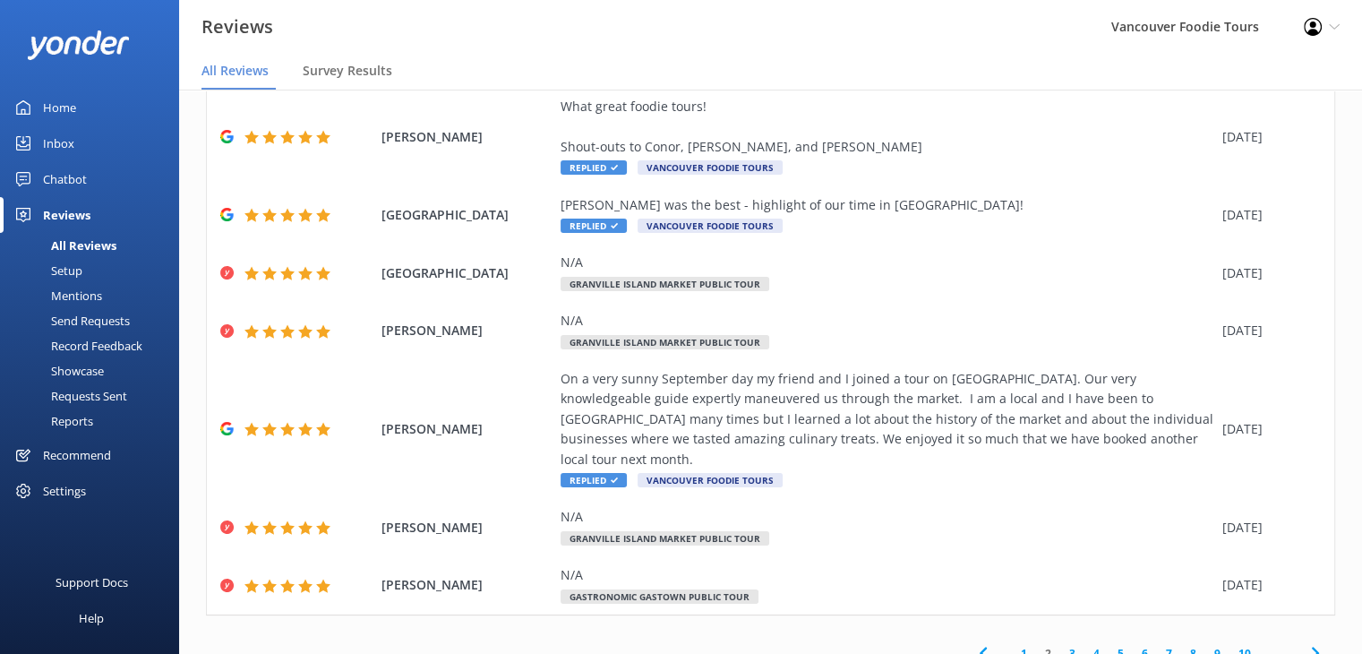
click at [1012, 645] on link "1" at bounding box center [1024, 653] width 24 height 17
